Goal: Task Accomplishment & Management: Complete application form

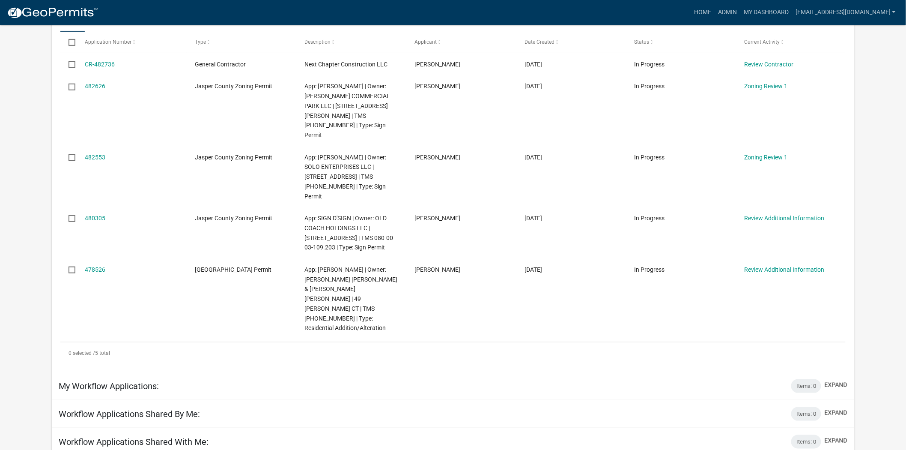
scroll to position [190, 0]
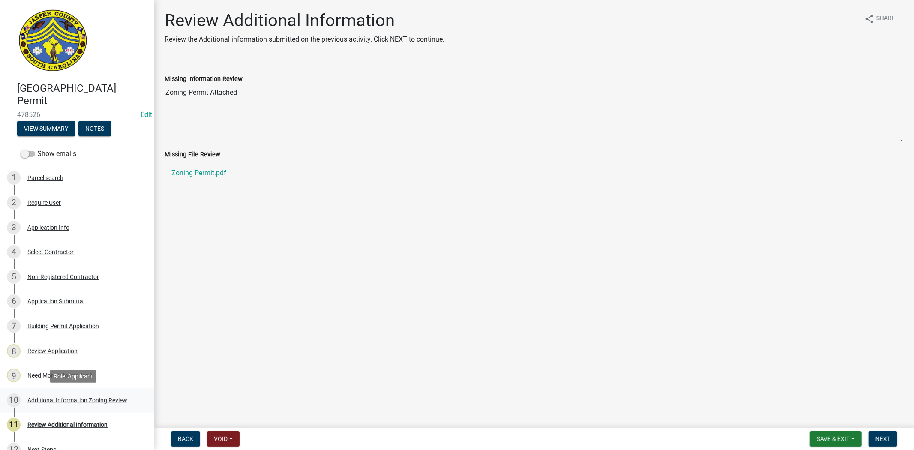
click at [87, 399] on div "Additional Information Zoning Review" at bounding box center [77, 400] width 100 height 6
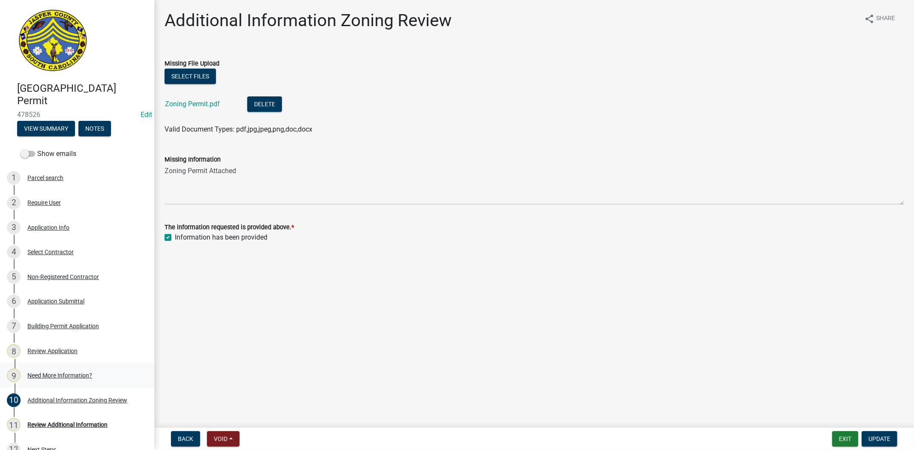
click at [75, 377] on div "Need More Information?" at bounding box center [59, 375] width 65 height 6
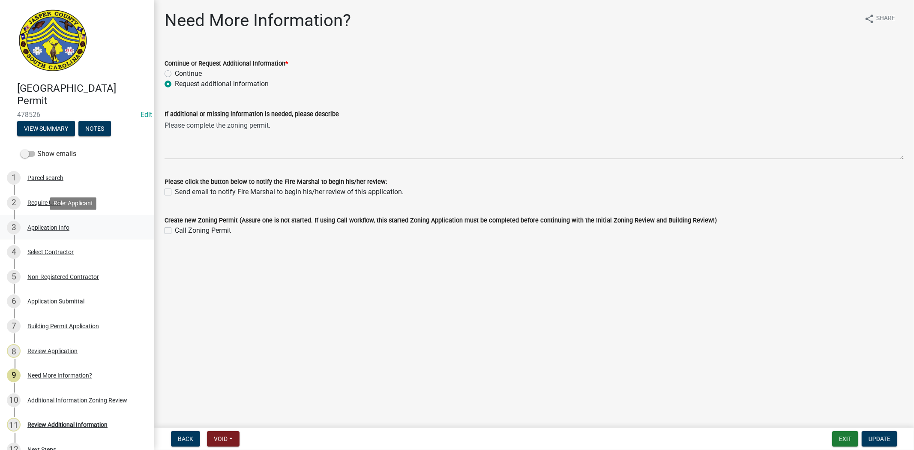
click at [44, 225] on div "Application Info" at bounding box center [48, 227] width 42 height 6
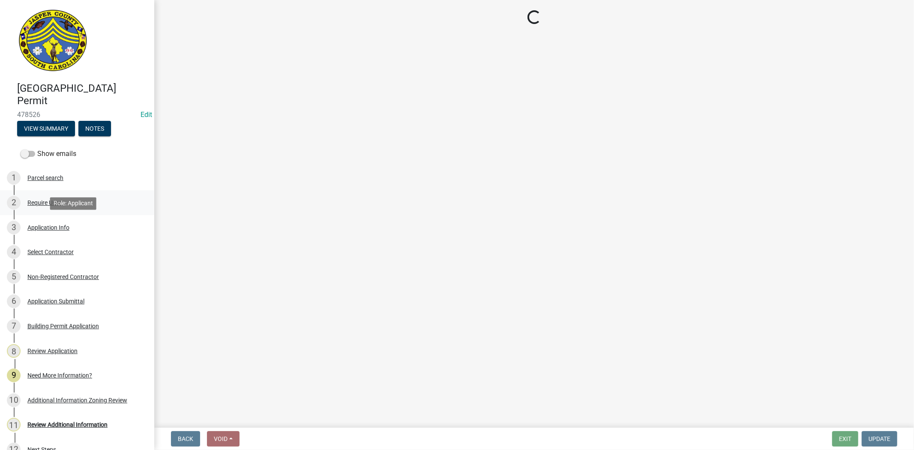
select select "4b7d28f2-ad6d-4146-a007-9cde64d4e27b"
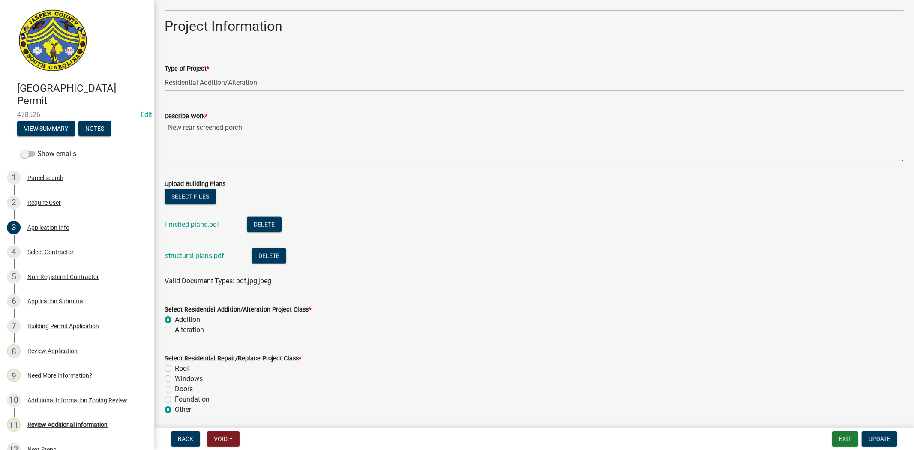
scroll to position [904, 0]
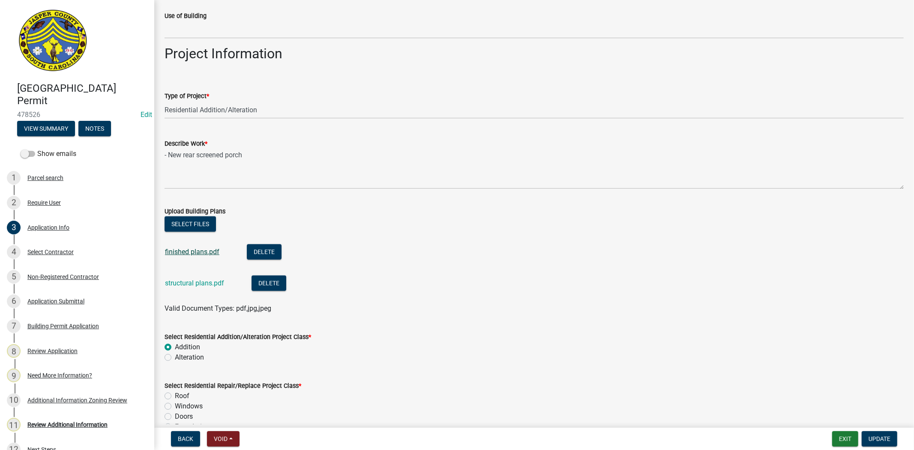
click at [194, 254] on link "finished plans.pdf" at bounding box center [192, 252] width 54 height 8
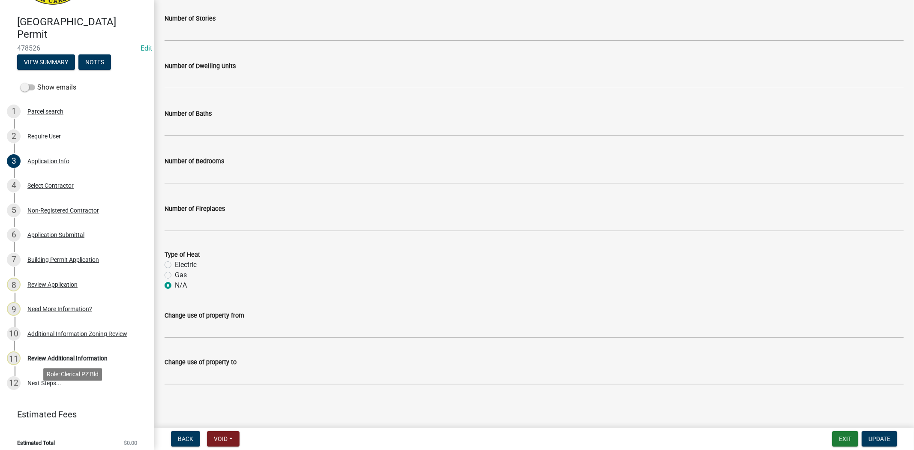
scroll to position [72, 0]
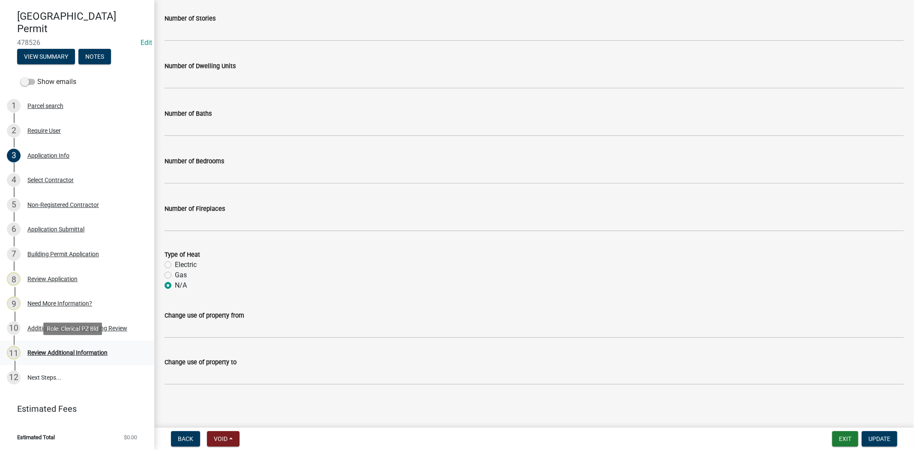
click at [73, 354] on div "Review Additional Information" at bounding box center [67, 353] width 80 height 6
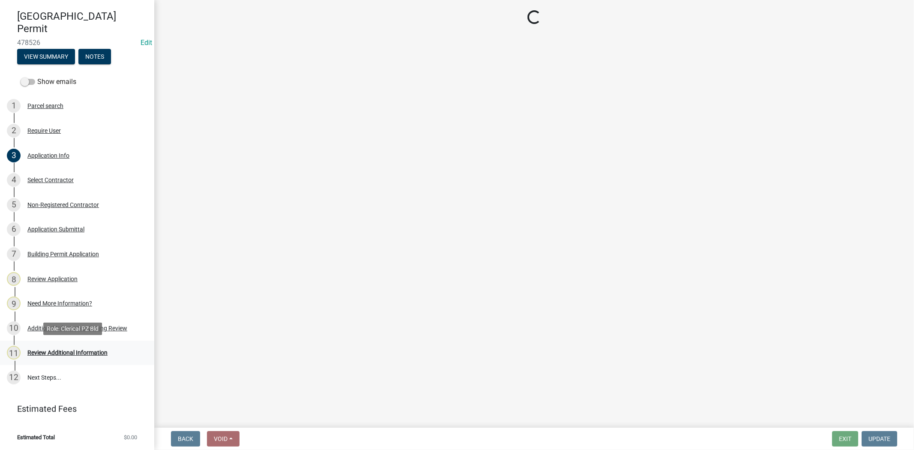
scroll to position [0, 0]
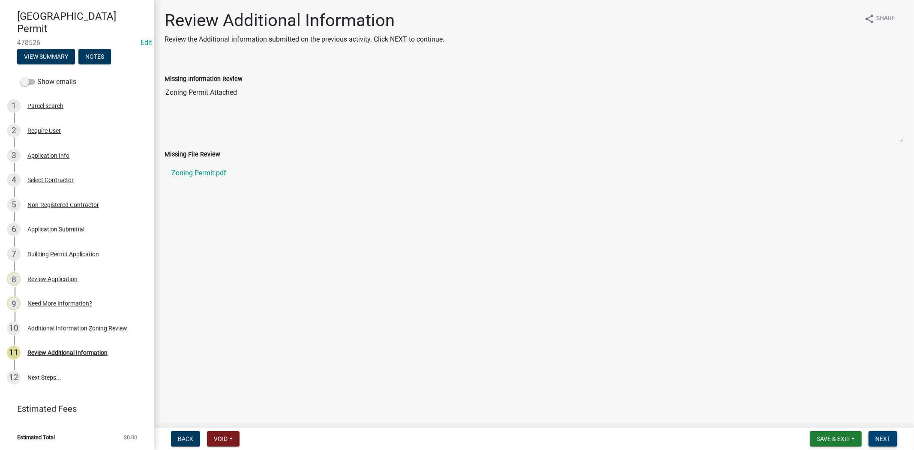
click at [883, 436] on span "Next" at bounding box center [882, 438] width 15 height 7
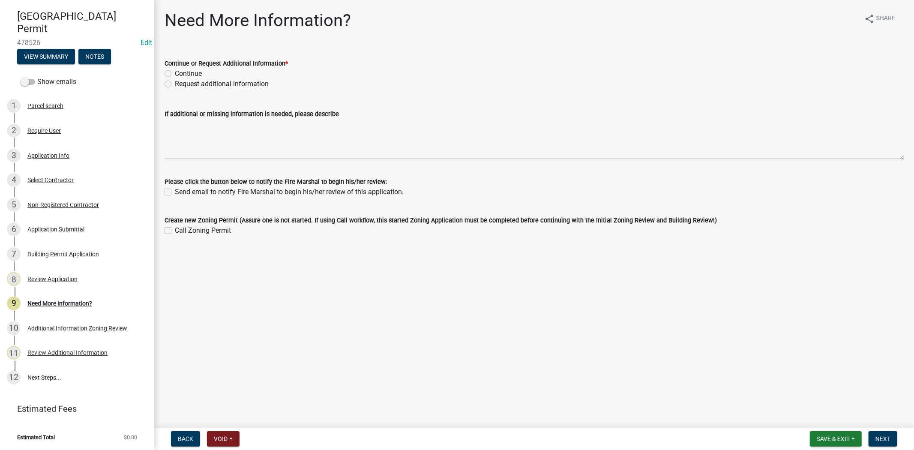
click at [175, 86] on label "Request additional information" at bounding box center [222, 84] width 94 height 10
click at [175, 84] on input "Request additional information" at bounding box center [178, 82] width 6 height 6
radio input "true"
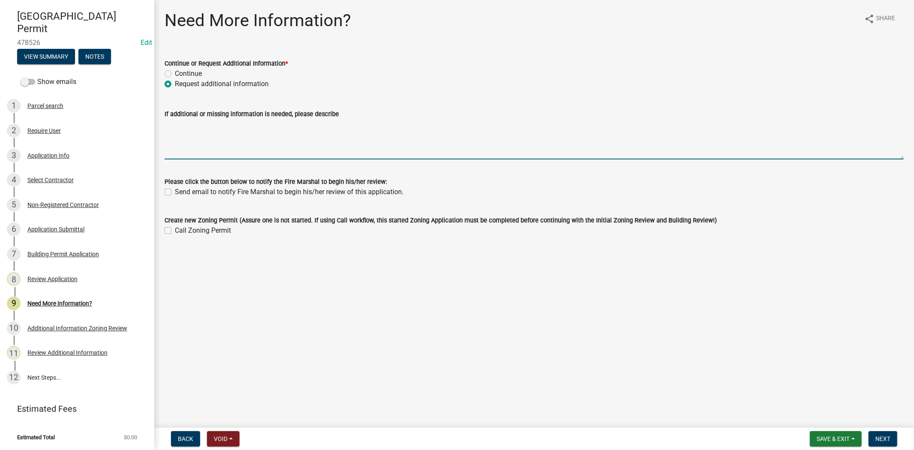
click at [173, 132] on textarea "If additional or missing information is needed, please describe" at bounding box center [533, 139] width 739 height 40
paste textarea "Mini Snickers"
drag, startPoint x: 243, startPoint y: 126, endPoint x: 96, endPoint y: 132, distance: 146.6
click at [96, 132] on div "Jasper County Building Permit 478526 Edit View Summary Notes Show emails 1 Parc…" at bounding box center [457, 225] width 914 height 450
click at [260, 127] on textarea "Thankk you, our bulding offical will reviw the plans" at bounding box center [533, 139] width 739 height 40
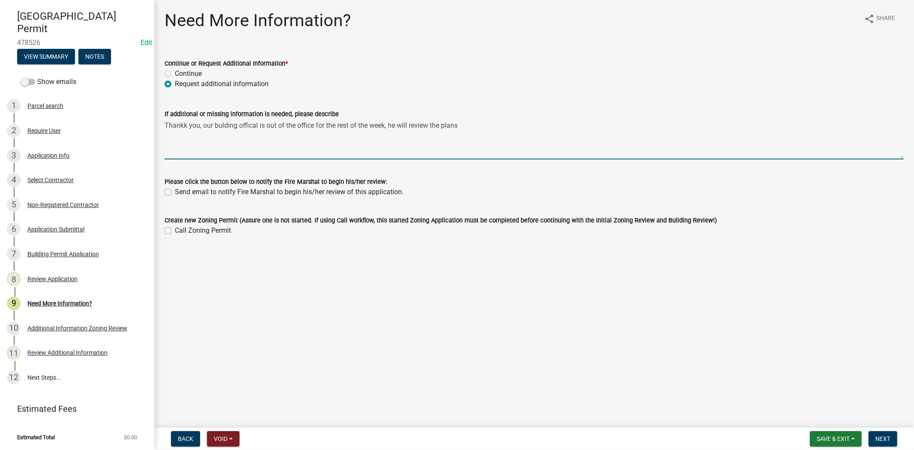
click at [461, 125] on textarea "Thankk you, our bulding offical is out of the office for the rest of the week, …" at bounding box center [533, 139] width 739 height 40
click at [221, 127] on textarea "Thankk you, our budling official is out of the office for the rest of the week,…" at bounding box center [533, 139] width 739 height 40
click at [233, 138] on textarea "Thankk you, our buildling official is out of the office for the rest of the wee…" at bounding box center [533, 139] width 739 height 40
type textarea "Thank you, our building official is out of the office for the rest of the week,…"
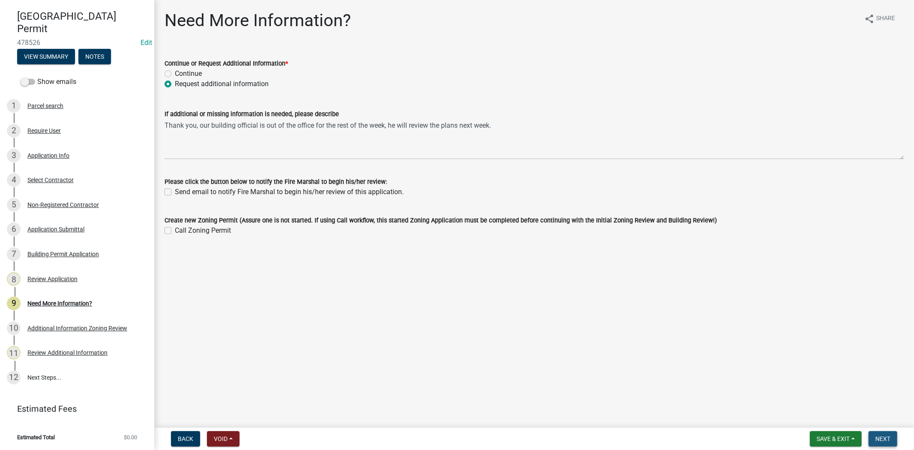
click at [875, 435] on span "Next" at bounding box center [882, 438] width 15 height 7
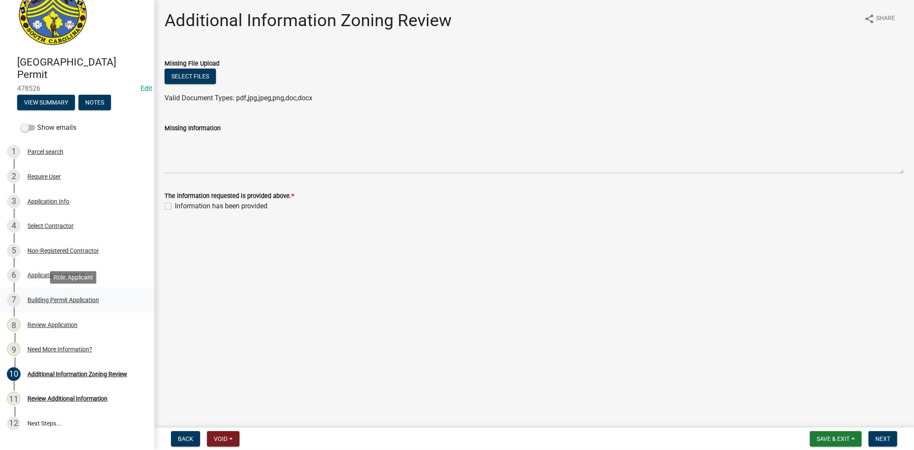
scroll to position [24, 0]
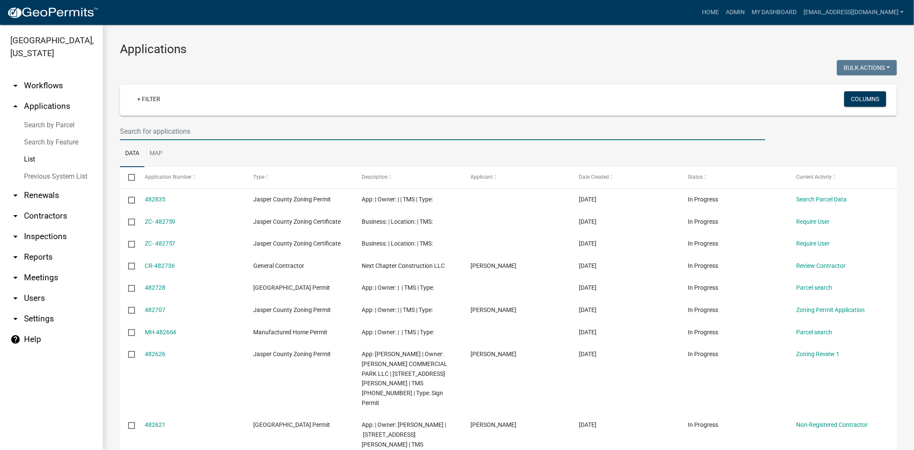
click at [258, 127] on input "text" at bounding box center [442, 132] width 645 height 18
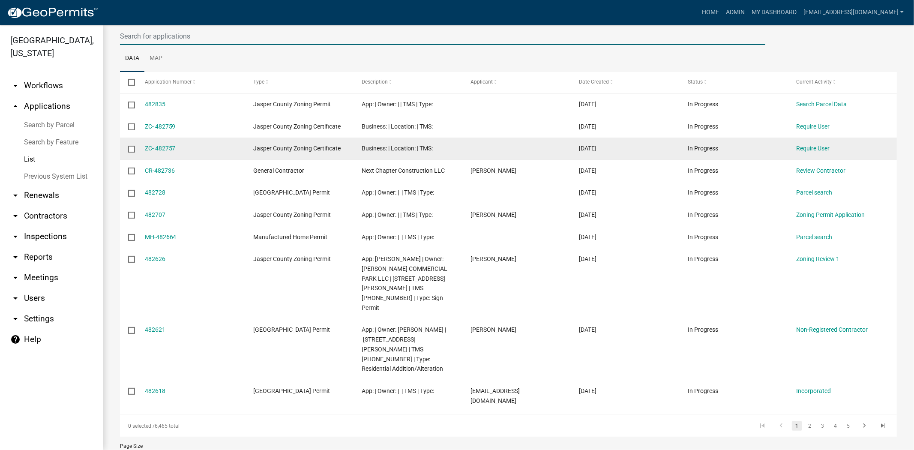
scroll to position [96, 0]
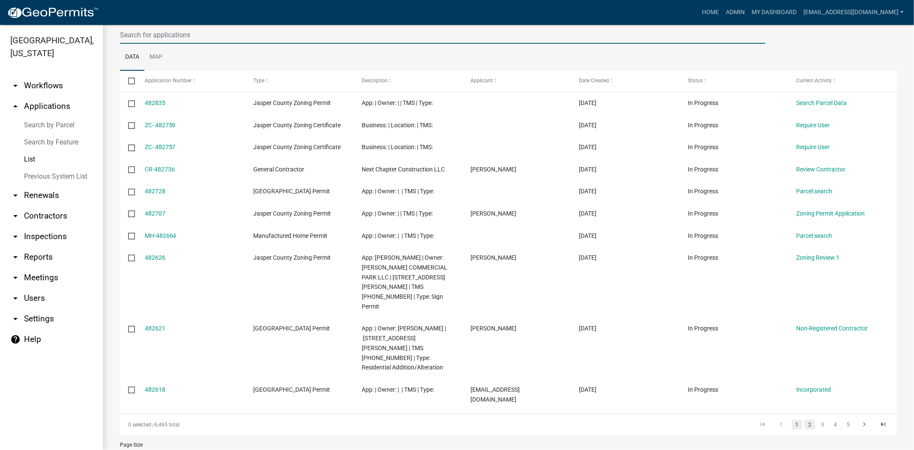
click at [804, 420] on link "2" at bounding box center [809, 424] width 10 height 9
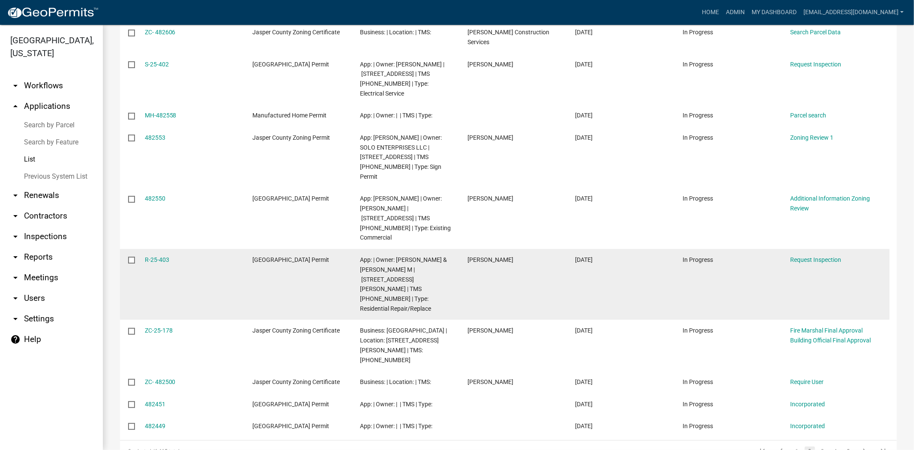
scroll to position [174, 0]
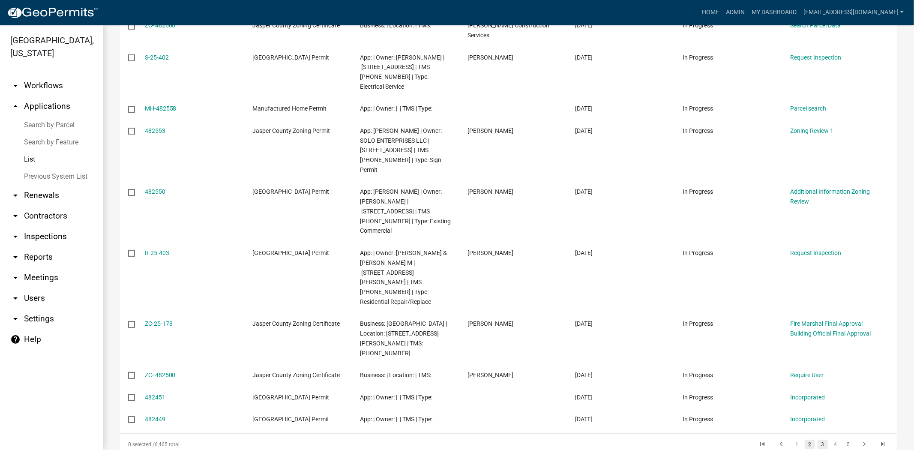
click at [817, 440] on link "3" at bounding box center [822, 444] width 10 height 9
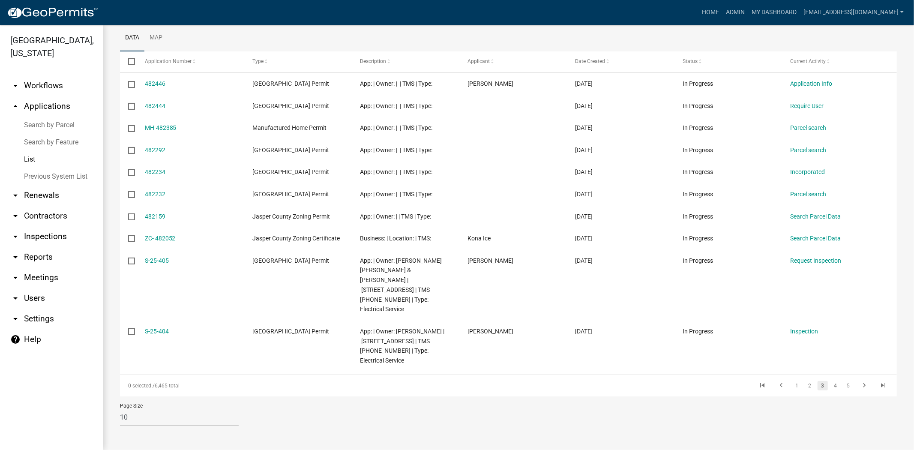
scroll to position [106, 0]
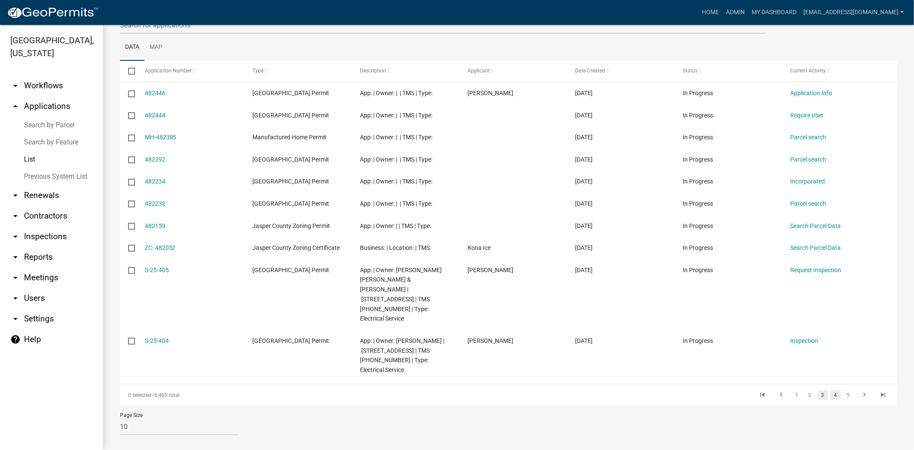
click at [830, 390] on link "4" at bounding box center [835, 394] width 10 height 9
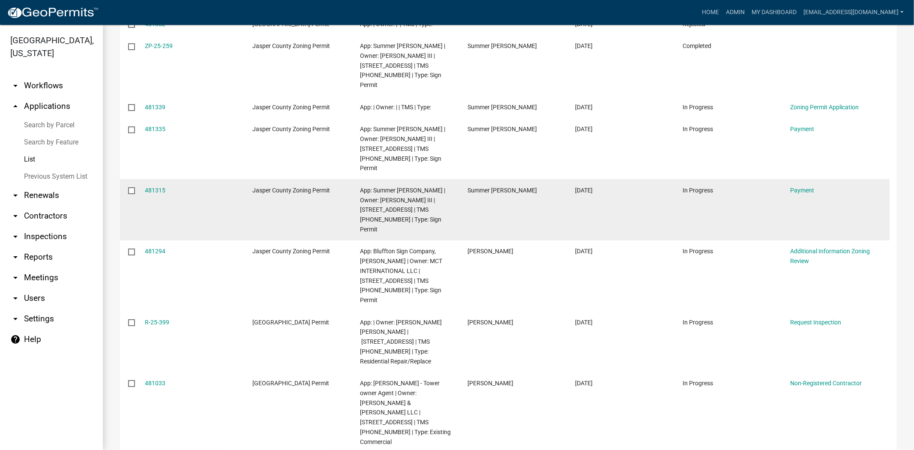
scroll to position [249, 0]
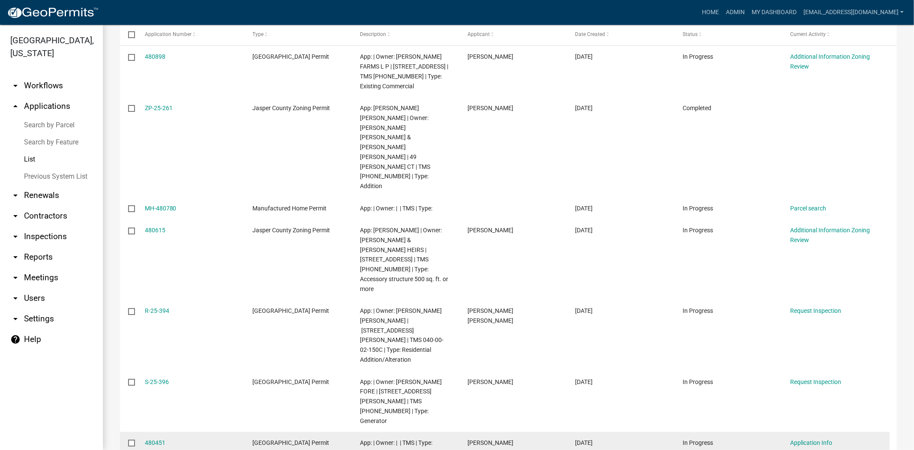
scroll to position [190, 0]
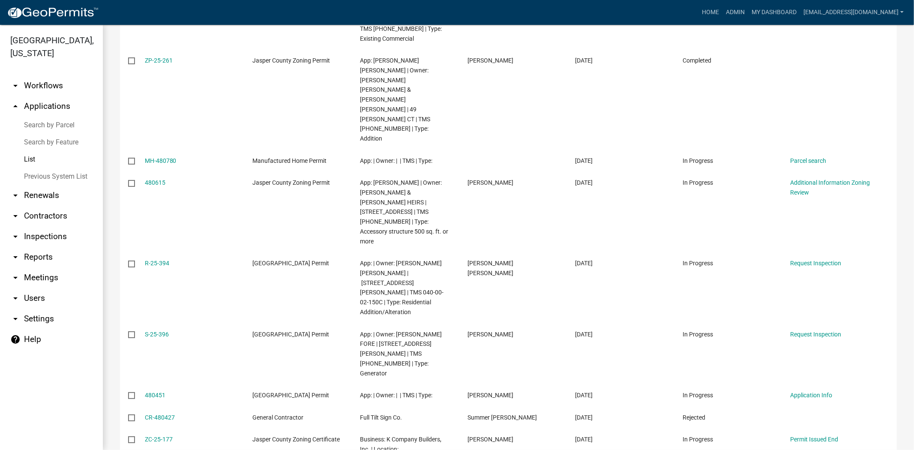
drag, startPoint x: 147, startPoint y: 205, endPoint x: 106, endPoint y: 211, distance: 41.1
click at [106, 211] on div "Applications Bulk Actions Void Expire Lock Withdraw + Filter Columns Data Map S…" at bounding box center [508, 232] width 811 height 794
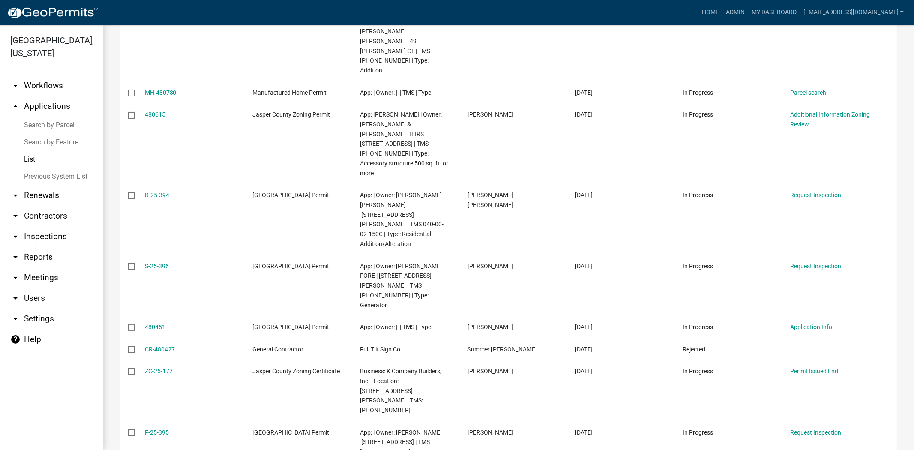
scroll to position [272, 0]
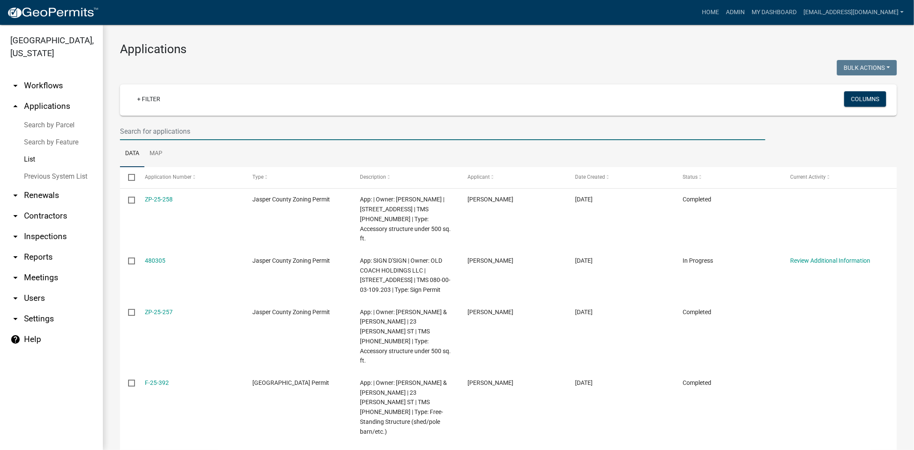
click at [203, 134] on input "text" at bounding box center [442, 132] width 645 height 18
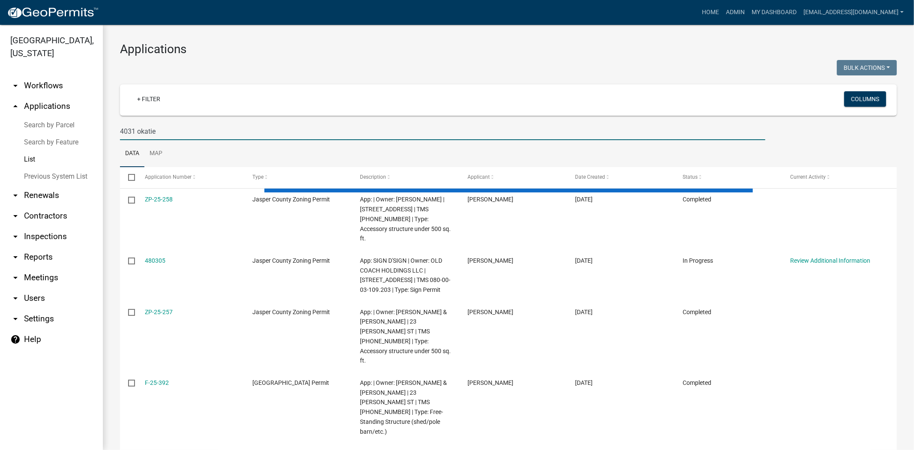
type input "4031 okatie"
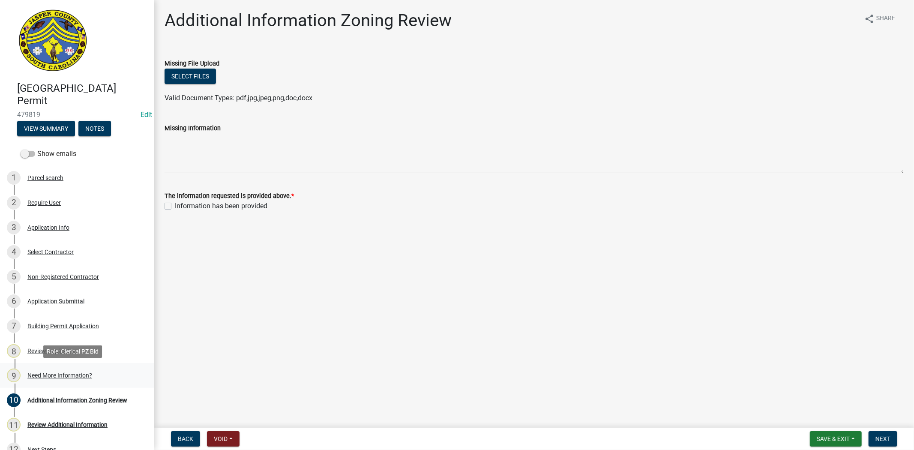
click at [84, 372] on div "Need More Information?" at bounding box center [59, 375] width 65 height 6
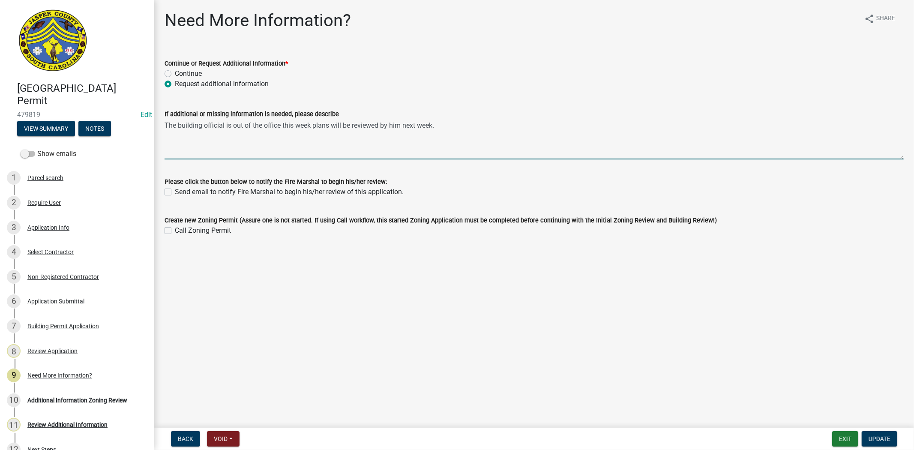
drag, startPoint x: 446, startPoint y: 129, endPoint x: 165, endPoint y: 146, distance: 281.1
click at [165, 146] on textarea "The building official is out of the office this week plans will be reviewed by …" at bounding box center [533, 139] width 739 height 40
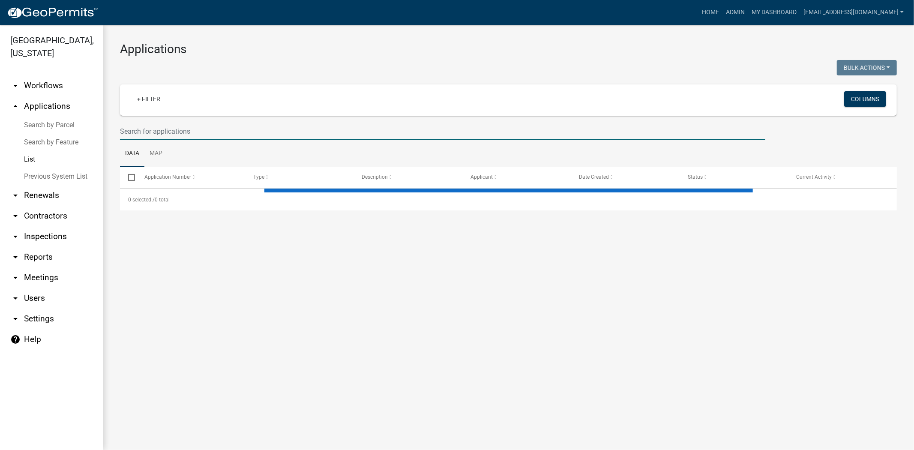
click at [186, 126] on input "text" at bounding box center [442, 132] width 645 height 18
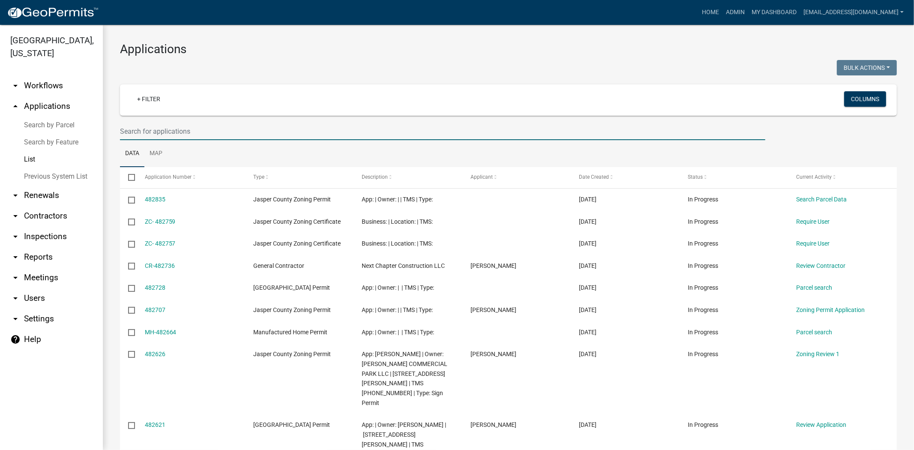
paste input "BLD-24-232"
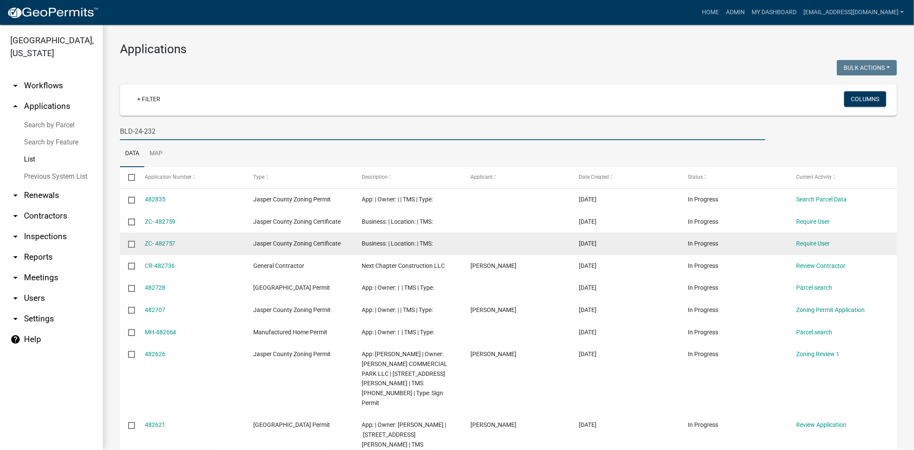
type input "BLD-24-232"
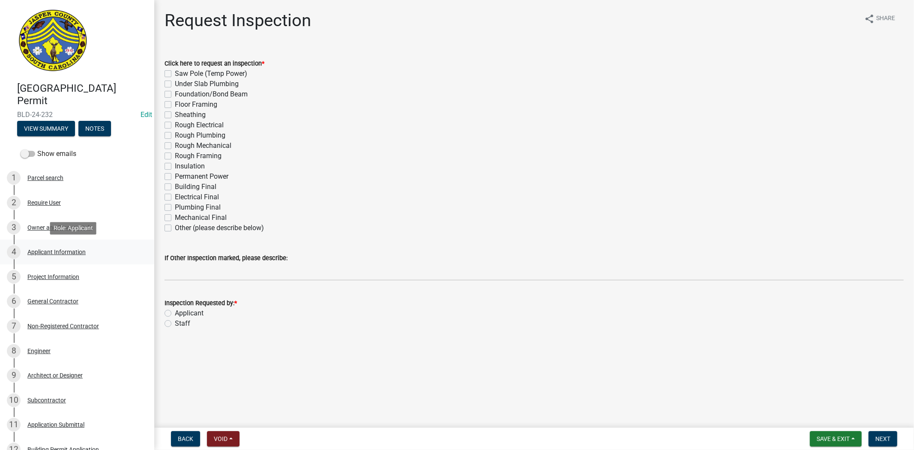
click at [66, 249] on div "Applicant Information" at bounding box center [56, 252] width 58 height 6
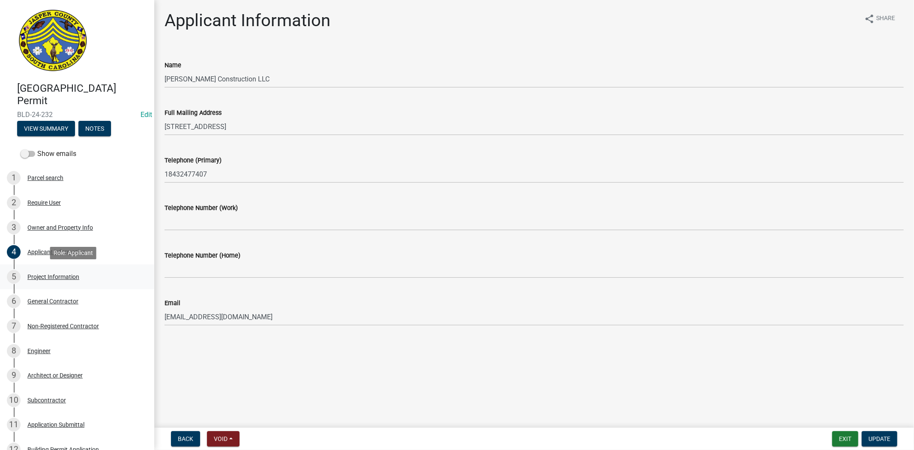
click at [52, 274] on div "Project Information" at bounding box center [53, 277] width 52 height 6
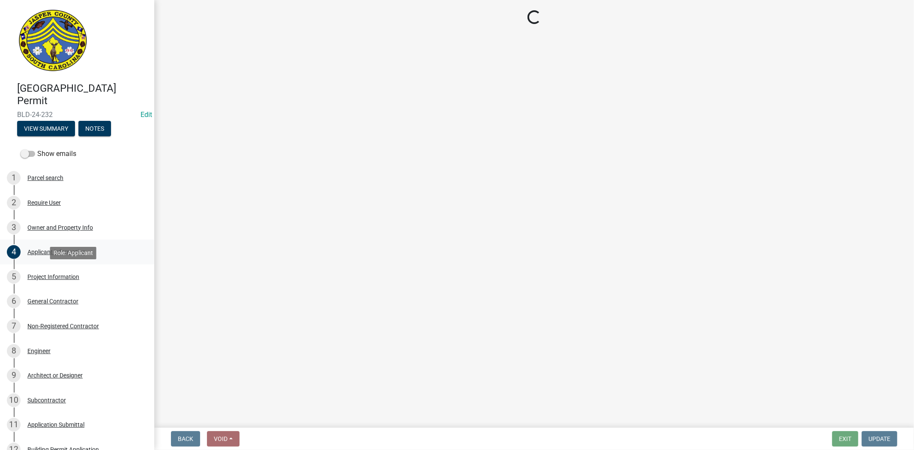
select select "ae8abcab-65b5-4c1a-8f7a-22aab3c4270e"
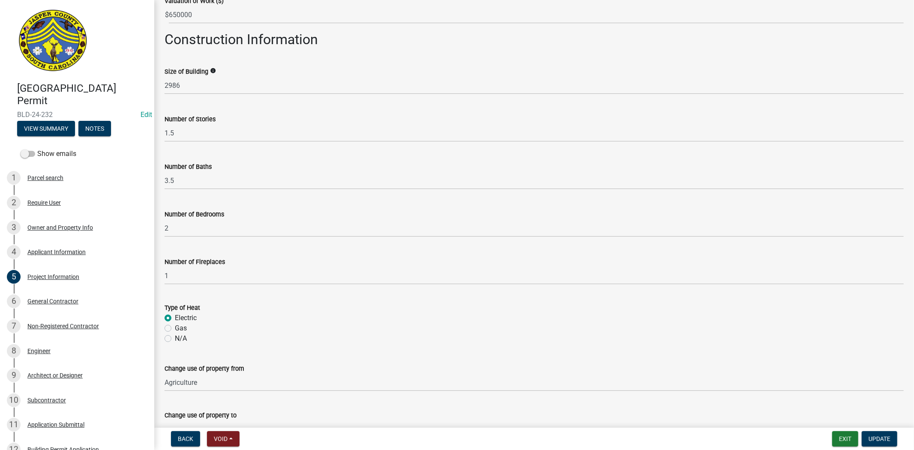
scroll to position [417, 0]
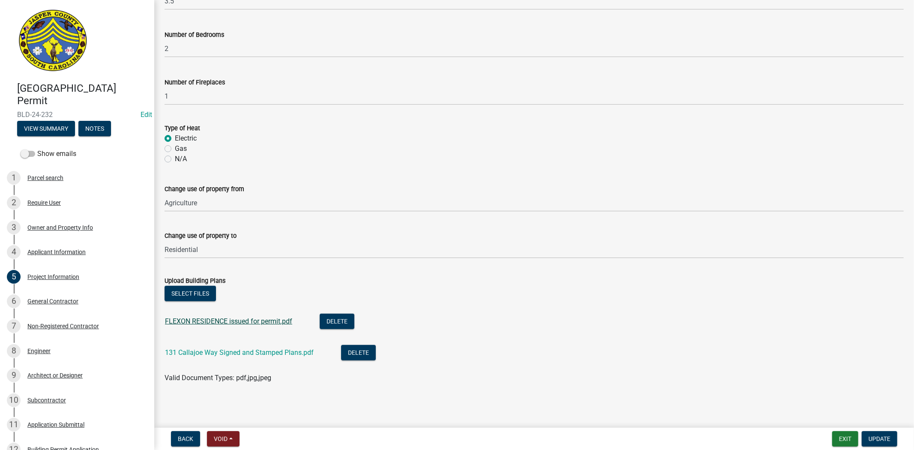
click at [237, 321] on link "FLEXON RESIDENCE issued for permit.pdf" at bounding box center [228, 321] width 127 height 8
click at [222, 353] on link "131 Callajoe Way Signed and Stamped Plans.pdf" at bounding box center [239, 352] width 149 height 8
click at [177, 294] on button "Select files" at bounding box center [189, 293] width 51 height 15
click at [881, 437] on span "Update" at bounding box center [879, 438] width 22 height 7
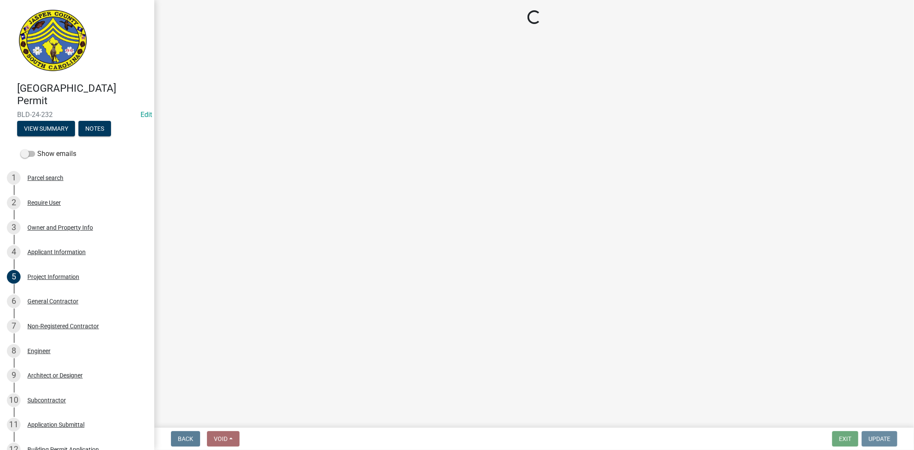
scroll to position [0, 0]
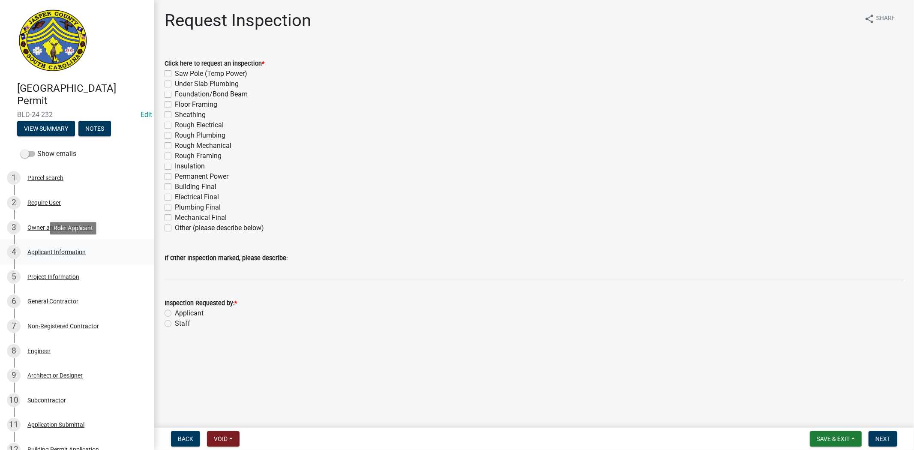
click at [50, 251] on div "Applicant Information" at bounding box center [56, 252] width 58 height 6
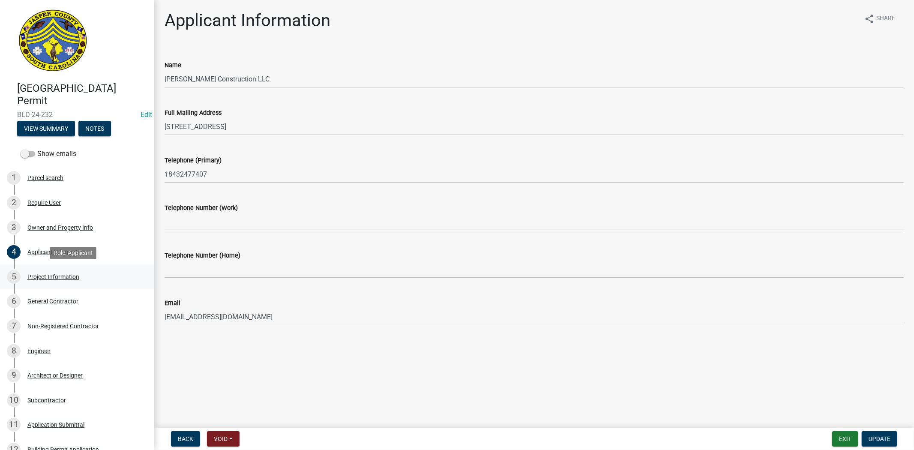
click at [67, 265] on link "5 Project Information" at bounding box center [77, 276] width 154 height 25
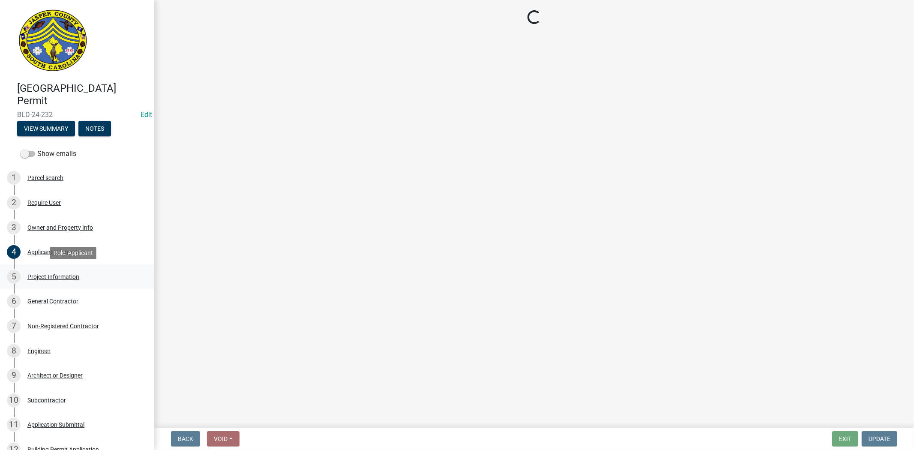
select select "ae8abcab-65b5-4c1a-8f7a-22aab3c4270e"
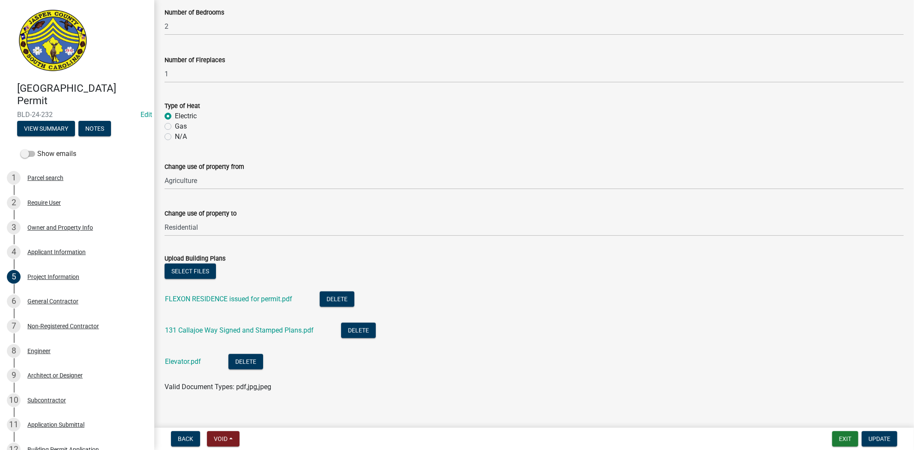
scroll to position [448, 0]
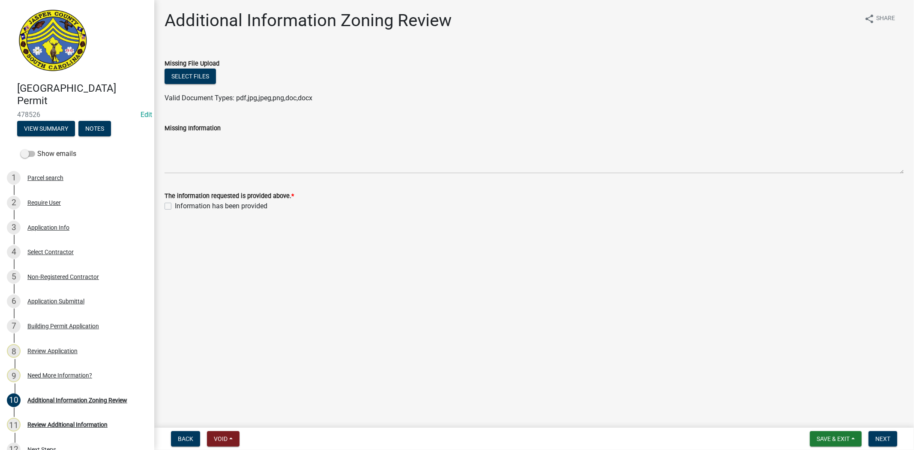
scroll to position [24, 0]
